Goal: Complete application form

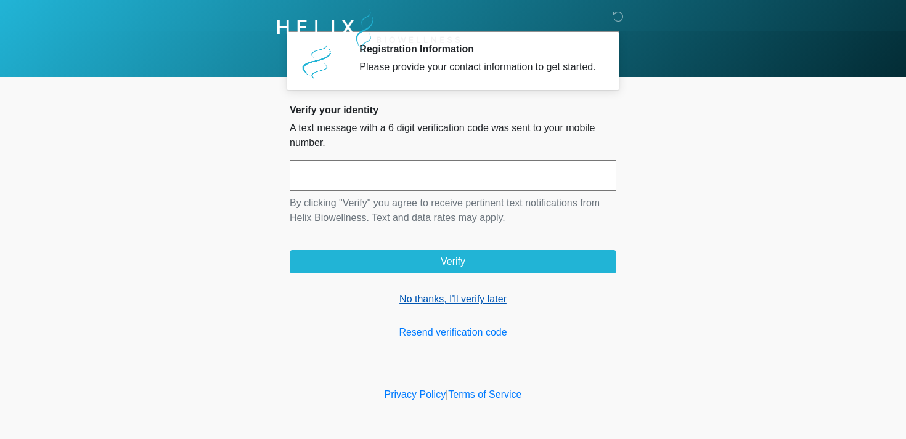
click at [408, 307] on link "No thanks, I'll verify later" at bounding box center [453, 299] width 327 height 15
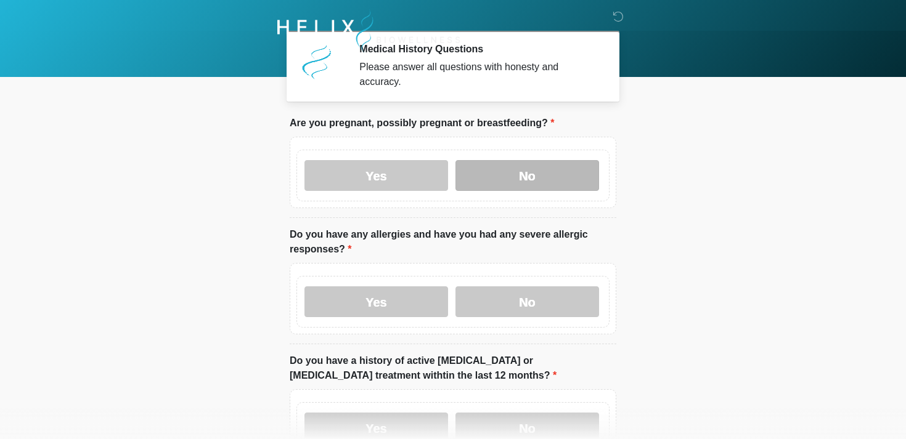
click at [540, 177] on label "No" at bounding box center [527, 175] width 144 height 31
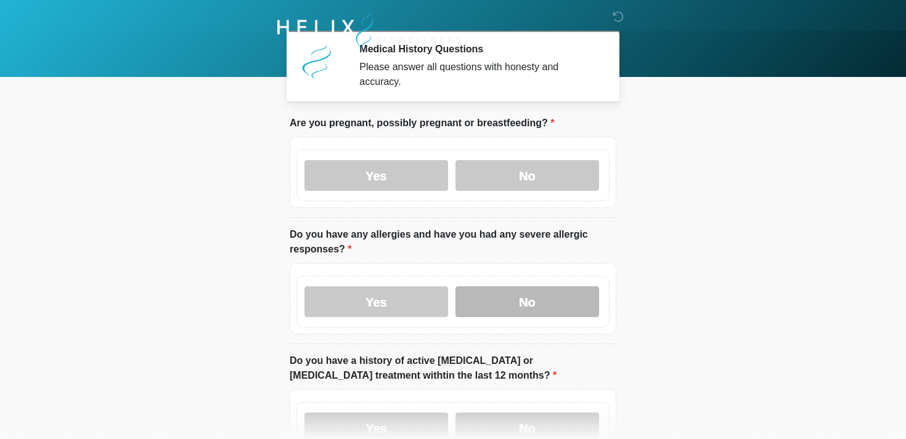
click at [510, 302] on label "No" at bounding box center [527, 302] width 144 height 31
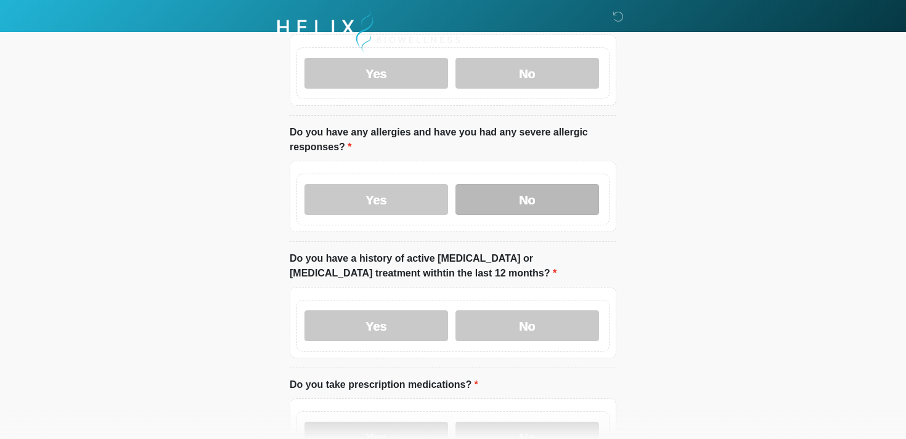
scroll to position [151, 0]
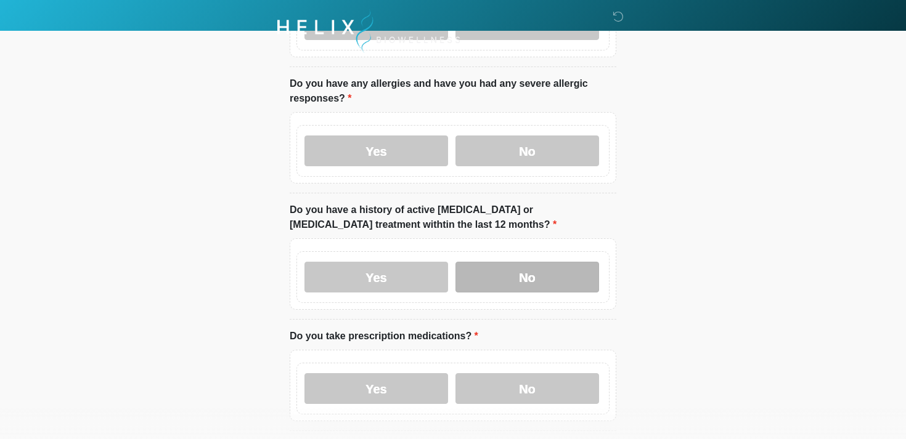
click at [488, 287] on label "No" at bounding box center [527, 277] width 144 height 31
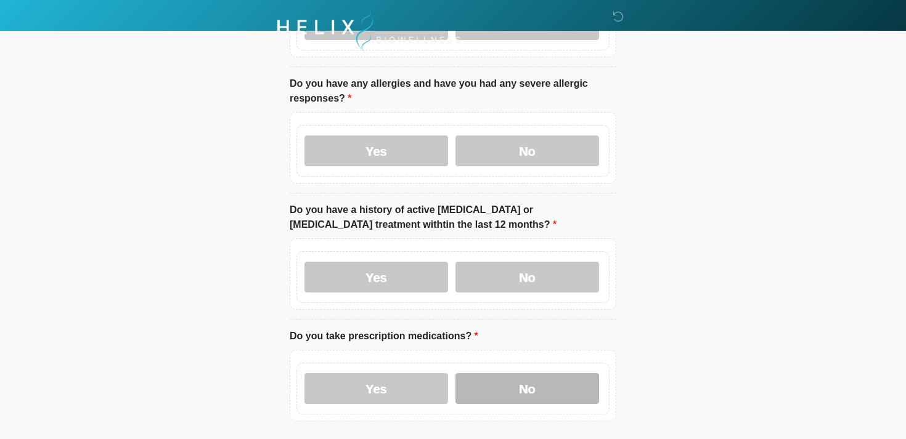
click at [495, 388] on label "No" at bounding box center [527, 388] width 144 height 31
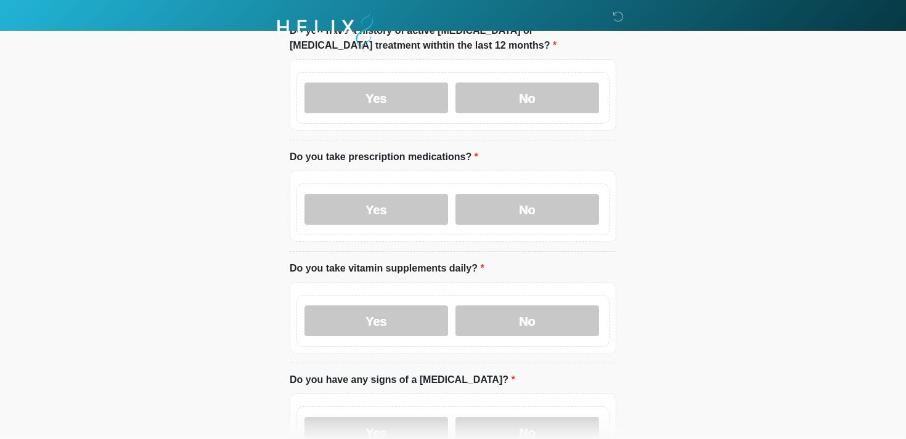
scroll to position [342, 0]
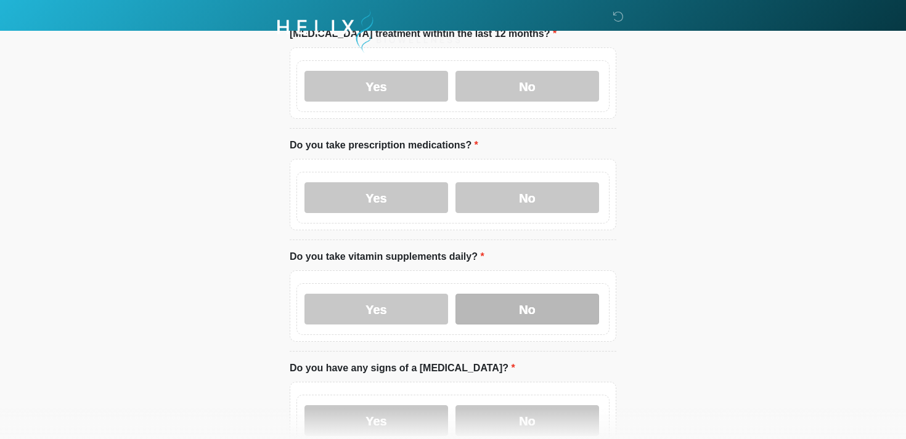
click at [492, 307] on label "No" at bounding box center [527, 309] width 144 height 31
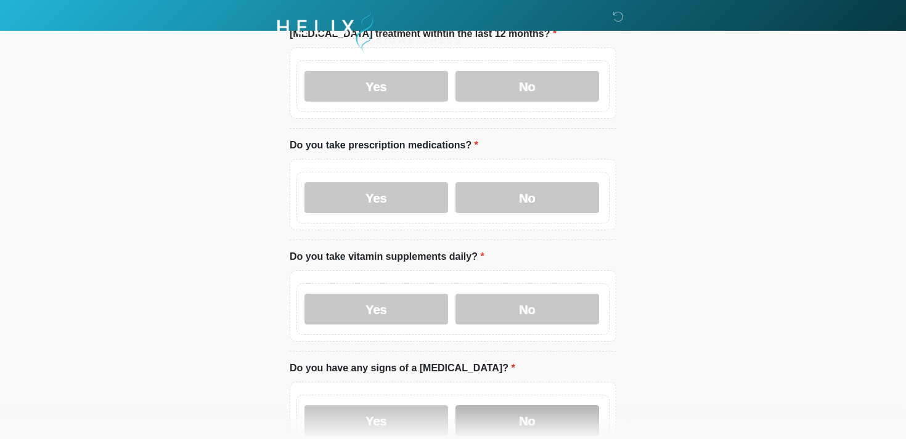
click at [504, 421] on label "No" at bounding box center [527, 420] width 144 height 31
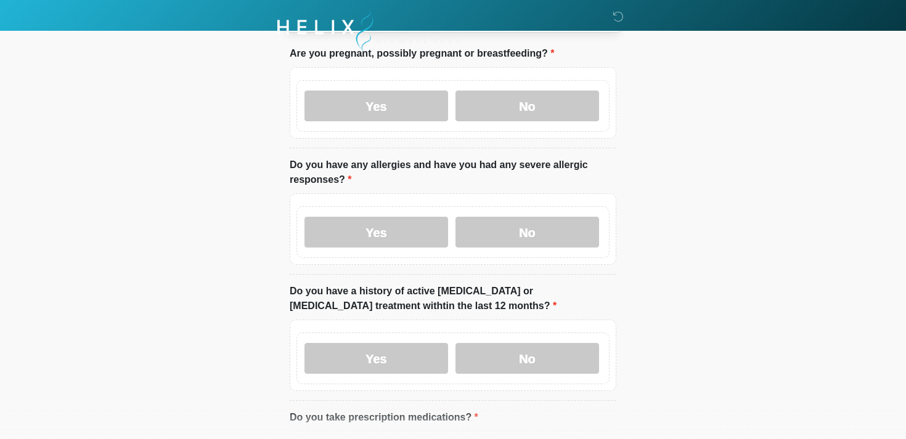
scroll to position [91, 0]
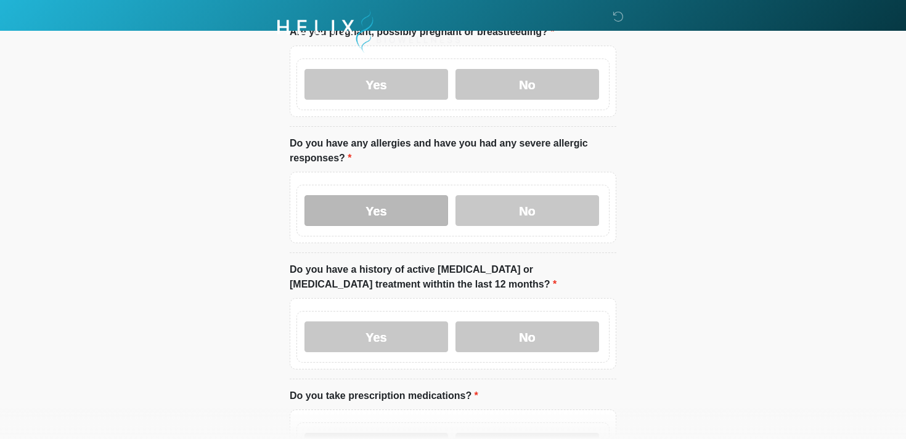
click at [412, 207] on label "Yes" at bounding box center [376, 210] width 144 height 31
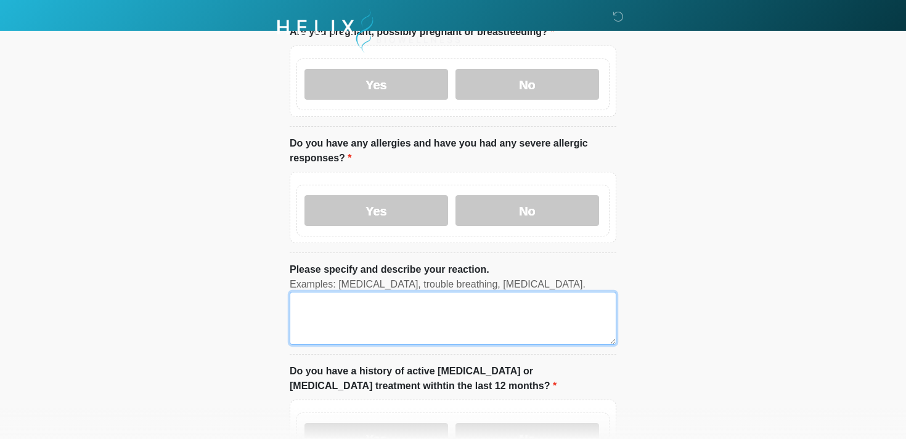
click at [343, 322] on textarea "Please specify and describe your reaction." at bounding box center [453, 318] width 327 height 53
paste textarea "*******"
type textarea "*******"
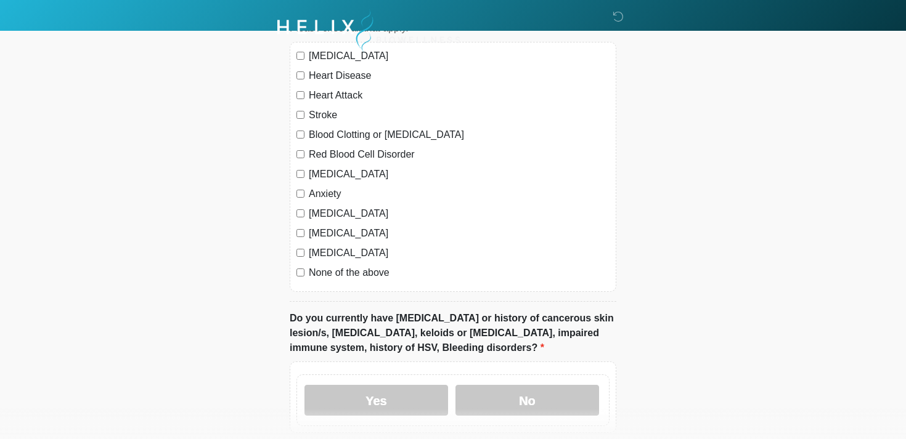
scroll to position [941, 0]
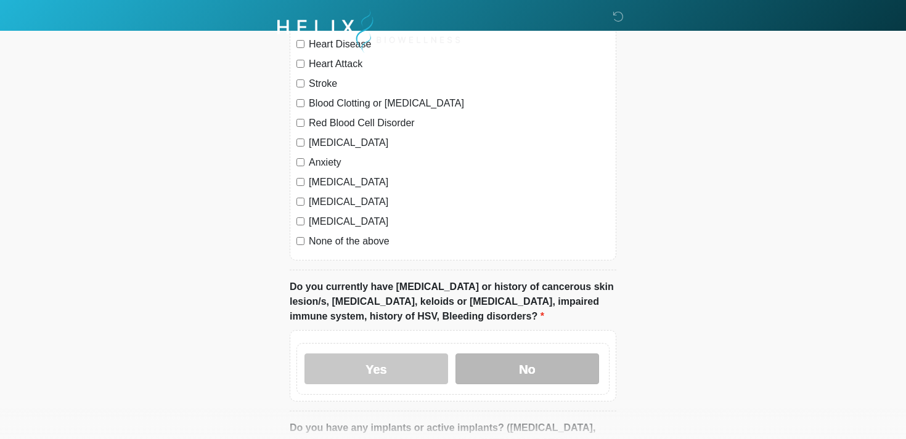
click at [495, 364] on label "No" at bounding box center [527, 369] width 144 height 31
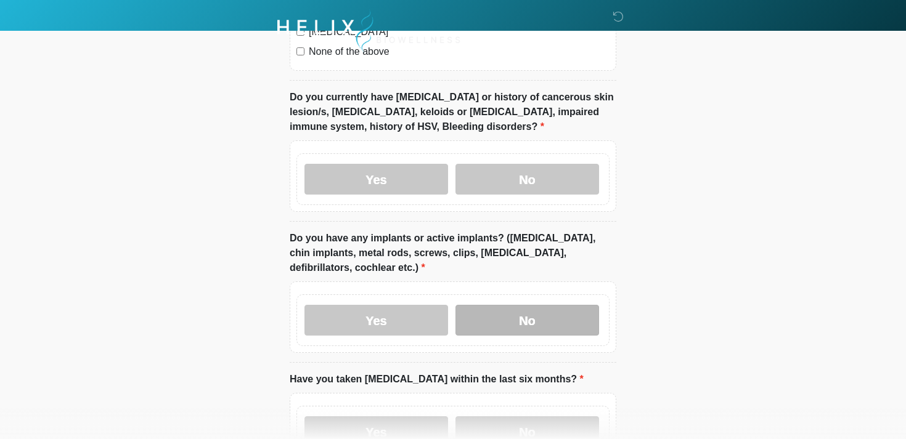
scroll to position [1153, 0]
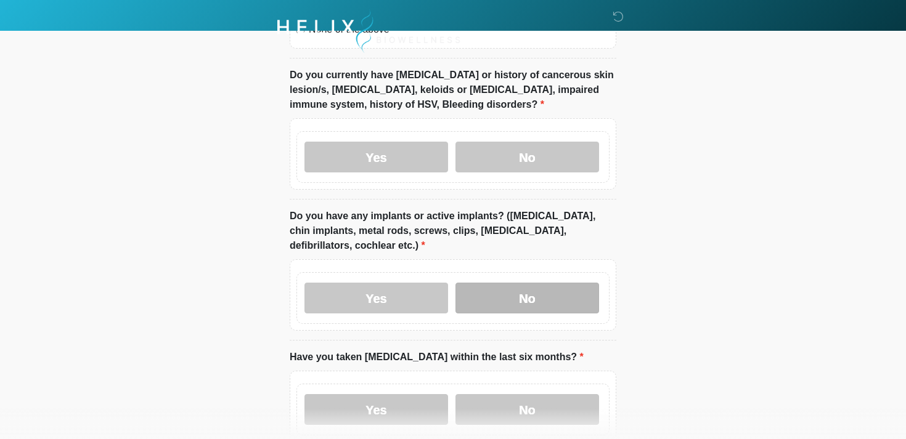
click at [502, 298] on label "No" at bounding box center [527, 298] width 144 height 31
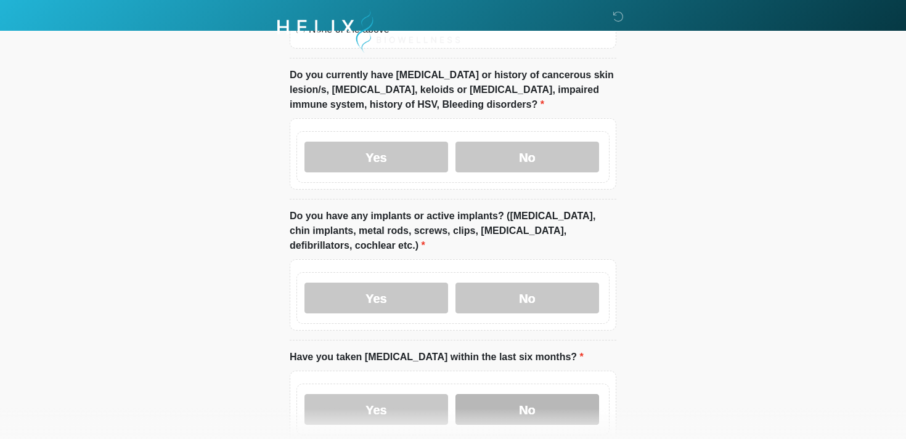
click at [497, 405] on label "No" at bounding box center [527, 409] width 144 height 31
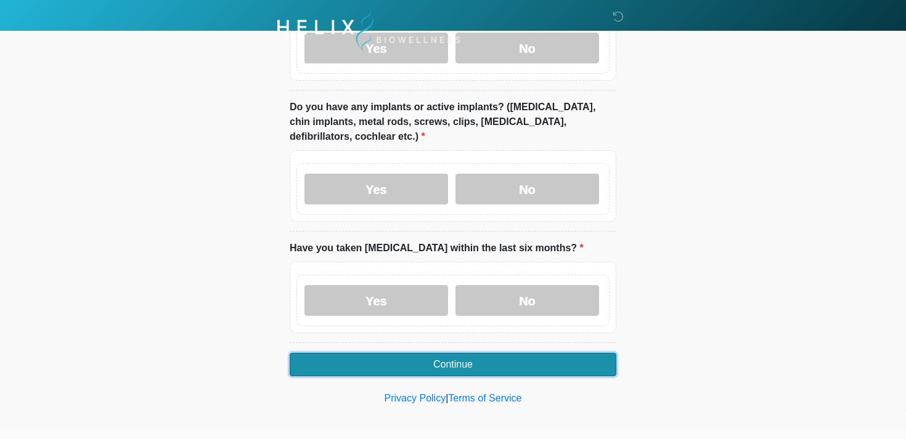
click at [435, 362] on button "Continue" at bounding box center [453, 364] width 327 height 23
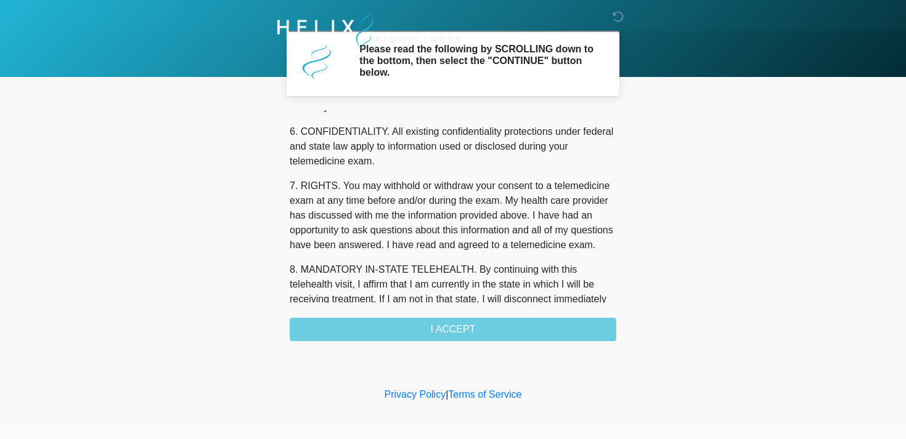
scroll to position [522, 0]
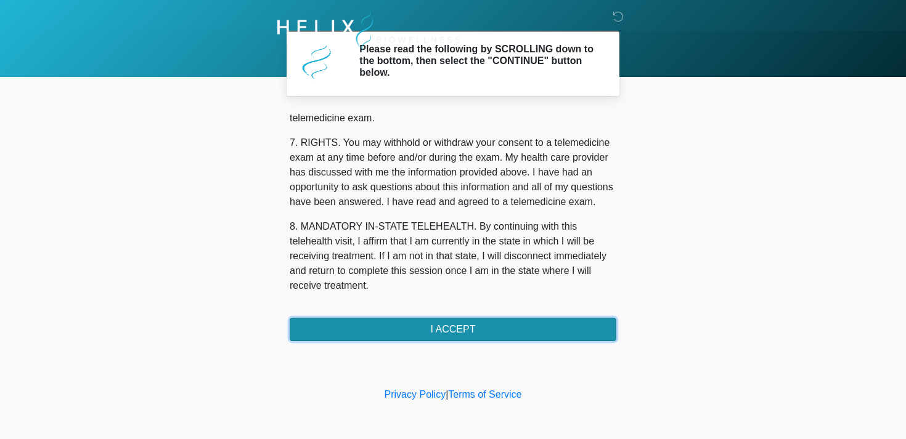
click at [349, 323] on button "I ACCEPT" at bounding box center [453, 329] width 327 height 23
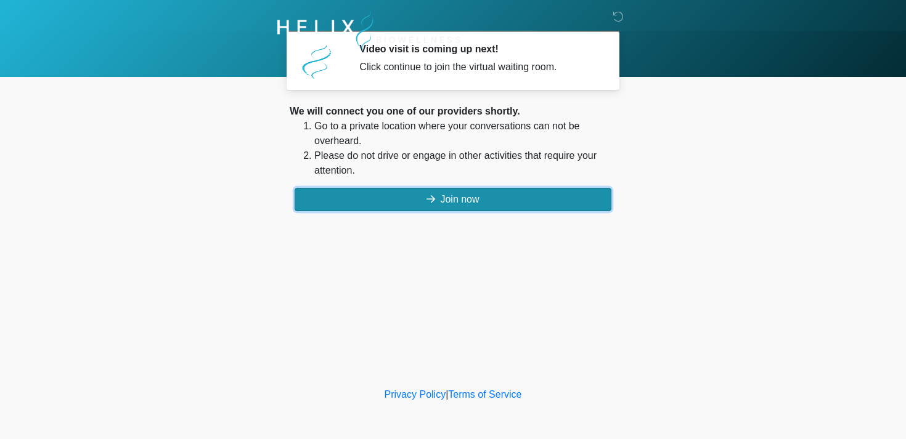
click at [372, 195] on button "Join now" at bounding box center [453, 199] width 317 height 23
